Goal: Transaction & Acquisition: Purchase product/service

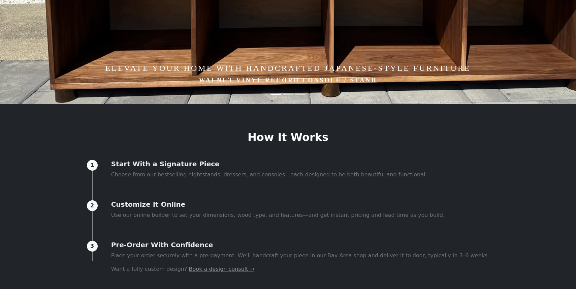
scroll to position [301, 0]
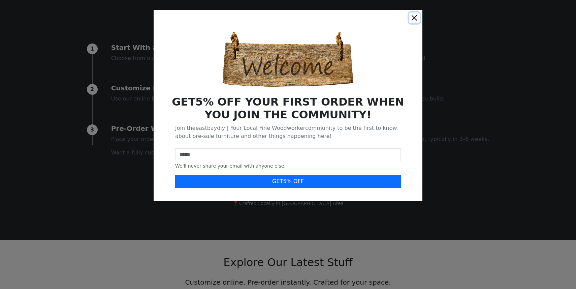
click at [414, 19] on button "Close" at bounding box center [414, 17] width 11 height 11
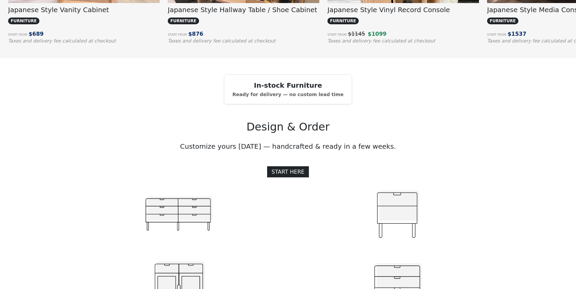
scroll to position [687, 0]
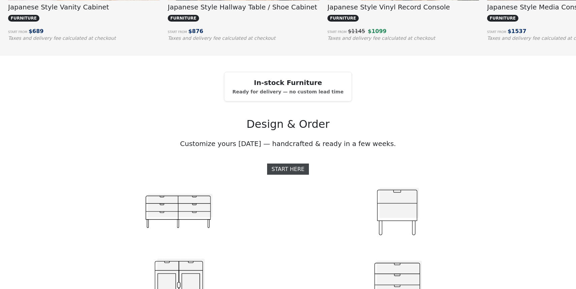
click at [293, 170] on link "START HERE" at bounding box center [288, 168] width 42 height 11
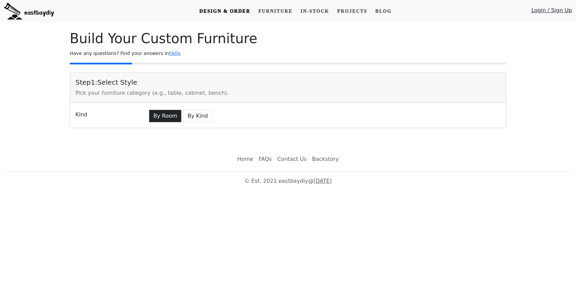
click at [165, 118] on button "By Room" at bounding box center [165, 115] width 33 height 13
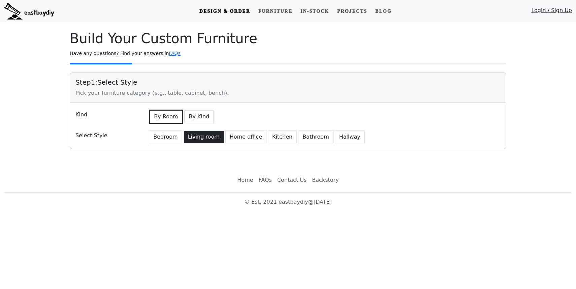
click at [195, 133] on button "Living room" at bounding box center [204, 136] width 40 height 13
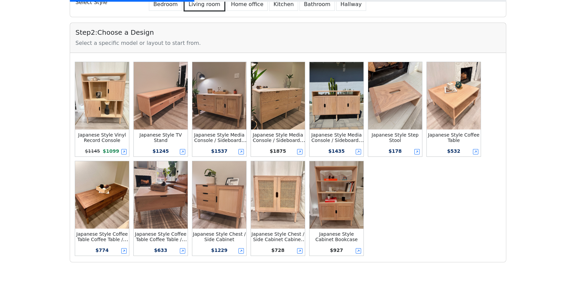
scroll to position [133, 0]
click at [231, 96] on img at bounding box center [219, 95] width 54 height 67
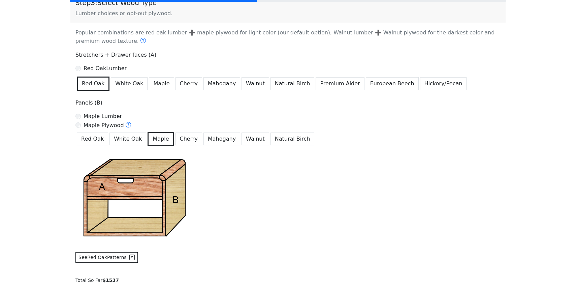
scroll to position [408, 0]
click at [127, 125] on icon at bounding box center [128, 124] width 2 height 3
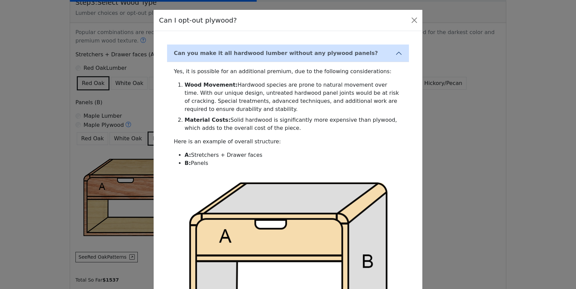
click at [115, 115] on div "Can I opt-out plywood? Can you make it all hardwood lumber without any plywood …" at bounding box center [288, 144] width 576 height 289
click at [414, 19] on button "Close" at bounding box center [414, 20] width 11 height 11
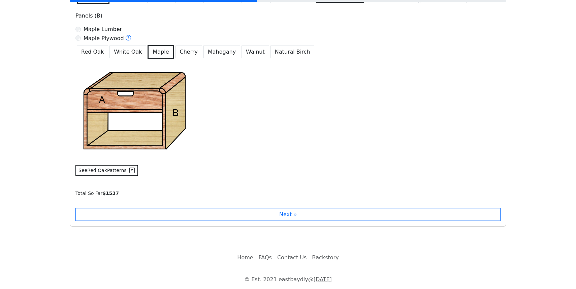
click at [304, 87] on div "Stretchers + Drawer faces (A) Red Oak Lumber Red Oak White Oak Maple Cherry Mah…" at bounding box center [287, 71] width 433 height 214
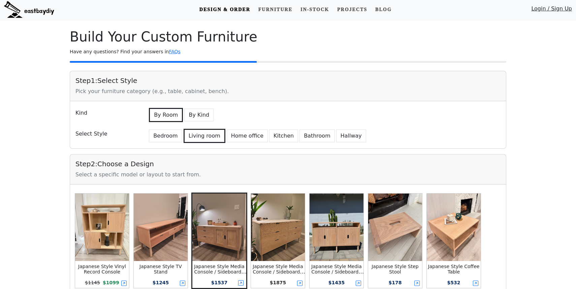
scroll to position [0, 0]
